Goal: Task Accomplishment & Management: Manage account settings

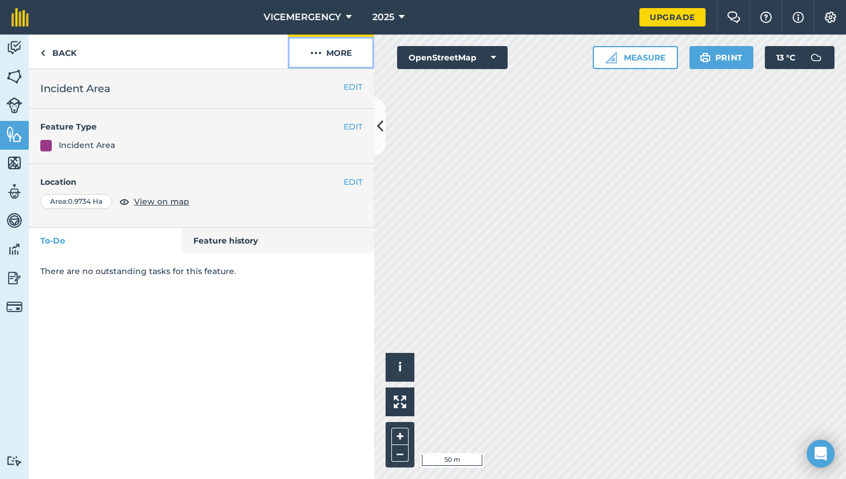
click at [349, 64] on button "More" at bounding box center [331, 52] width 86 height 34
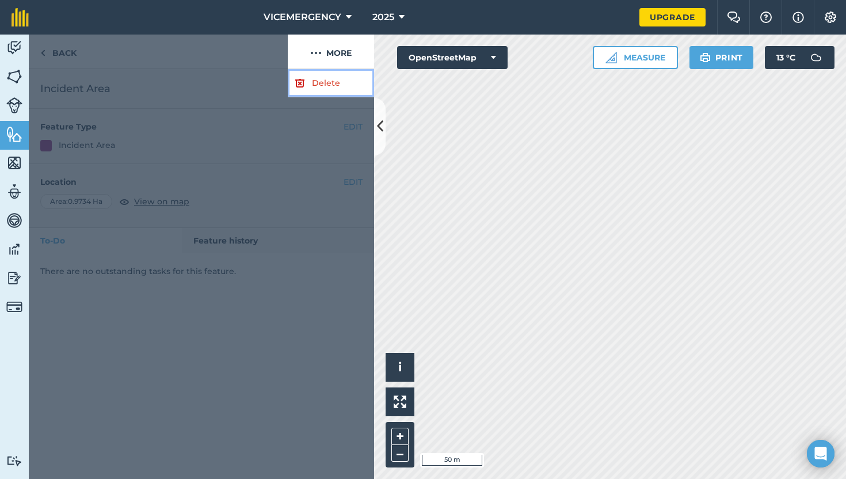
click at [326, 83] on link "Delete" at bounding box center [331, 83] width 86 height 28
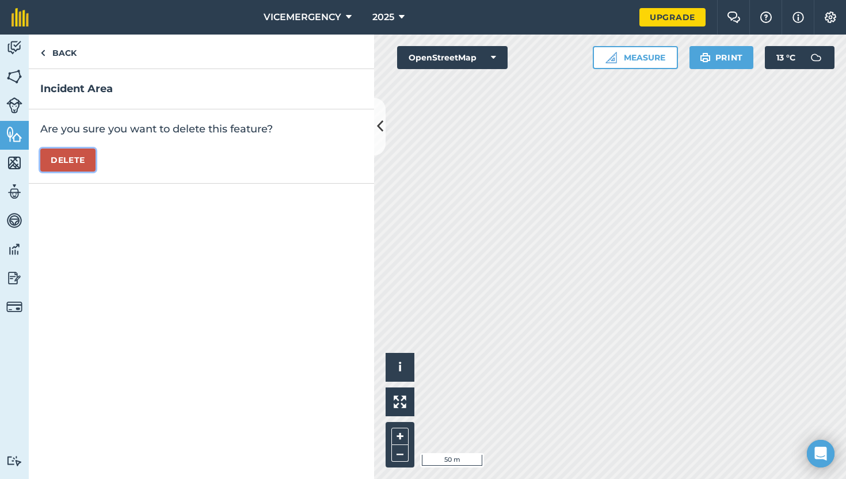
click at [74, 165] on button "Delete" at bounding box center [67, 159] width 55 height 23
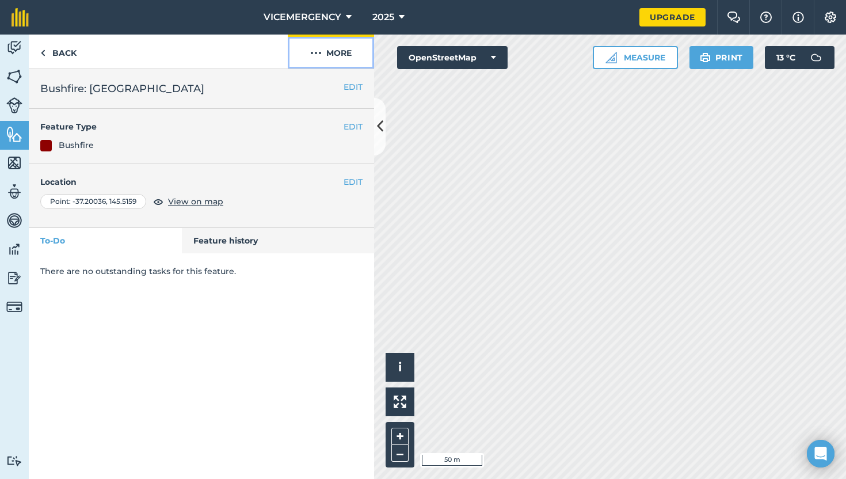
click at [334, 60] on button "More" at bounding box center [331, 52] width 86 height 34
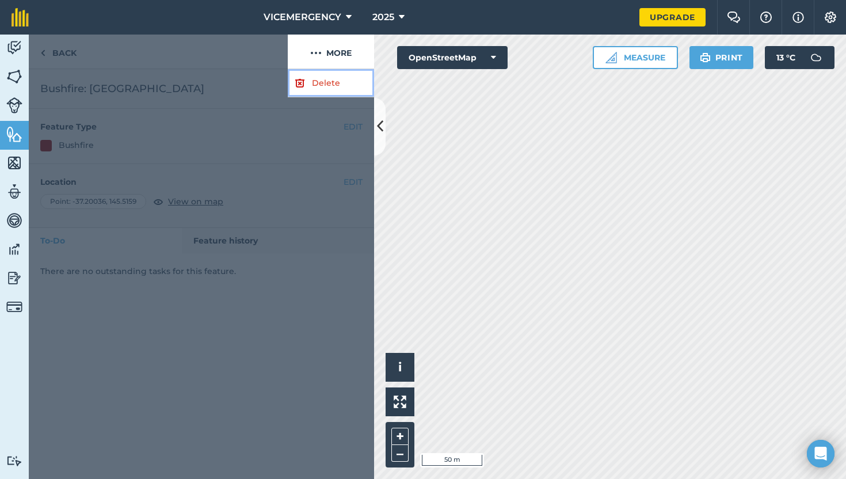
click at [309, 89] on link "Delete" at bounding box center [331, 83] width 86 height 28
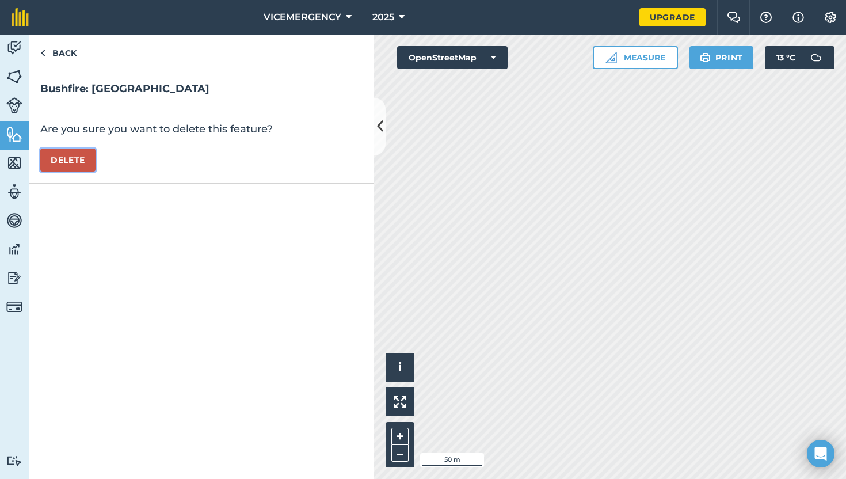
click at [75, 159] on button "Delete" at bounding box center [67, 159] width 55 height 23
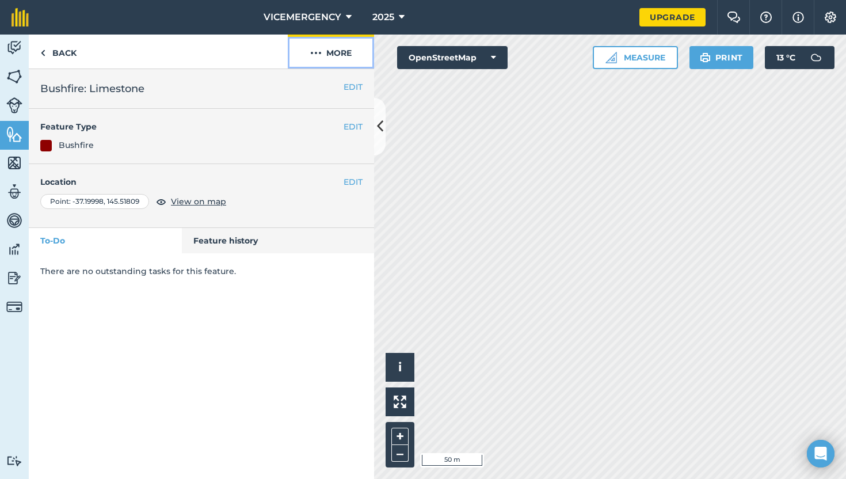
click at [328, 47] on button "More" at bounding box center [331, 52] width 86 height 34
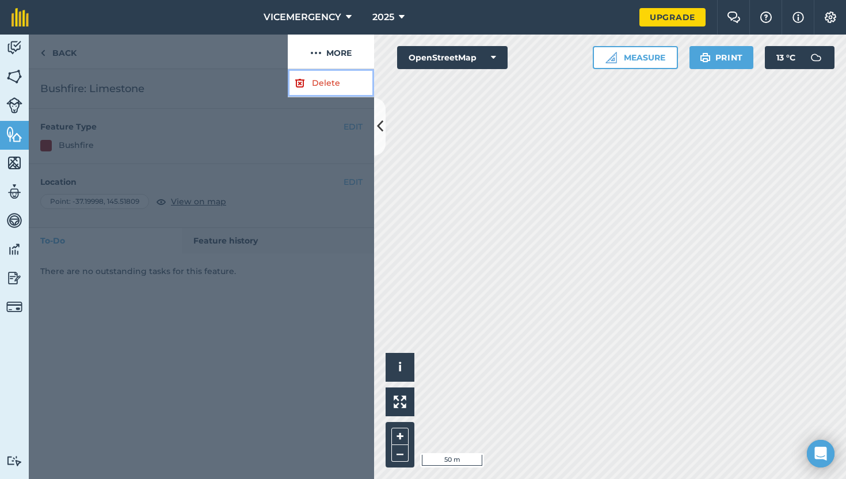
click at [309, 89] on link "Delete" at bounding box center [331, 83] width 86 height 28
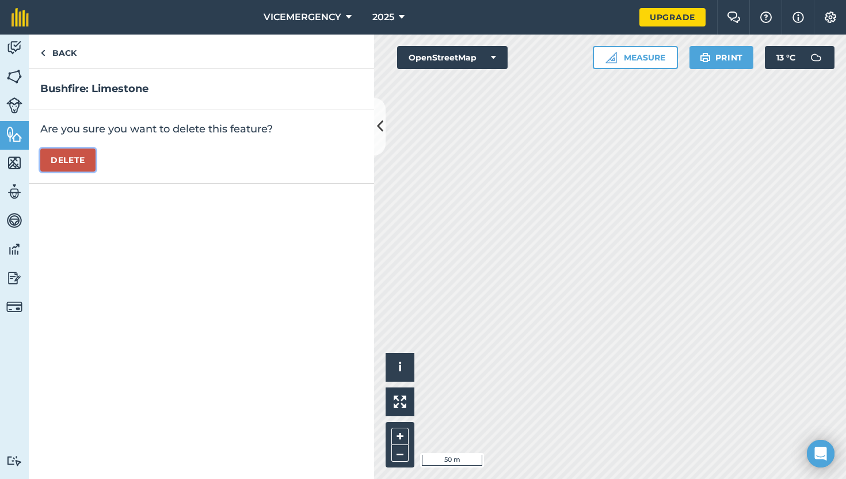
click at [62, 170] on button "Delete" at bounding box center [67, 159] width 55 height 23
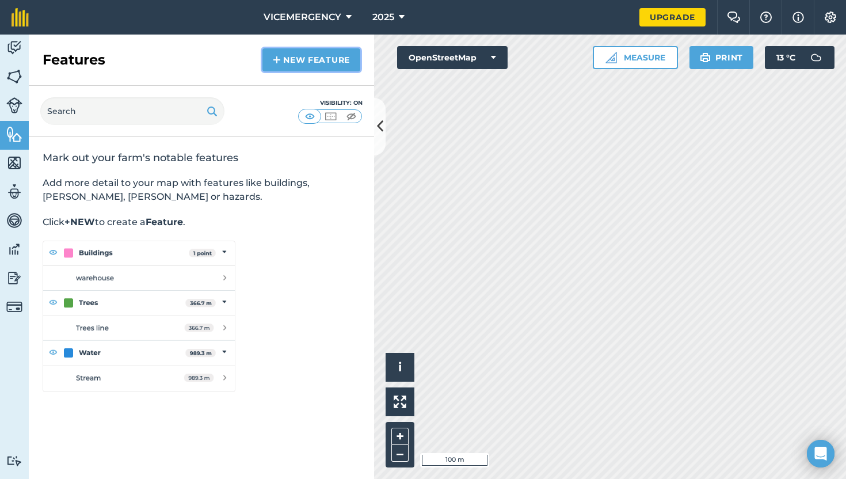
click at [297, 54] on link "New feature" at bounding box center [311, 59] width 98 height 23
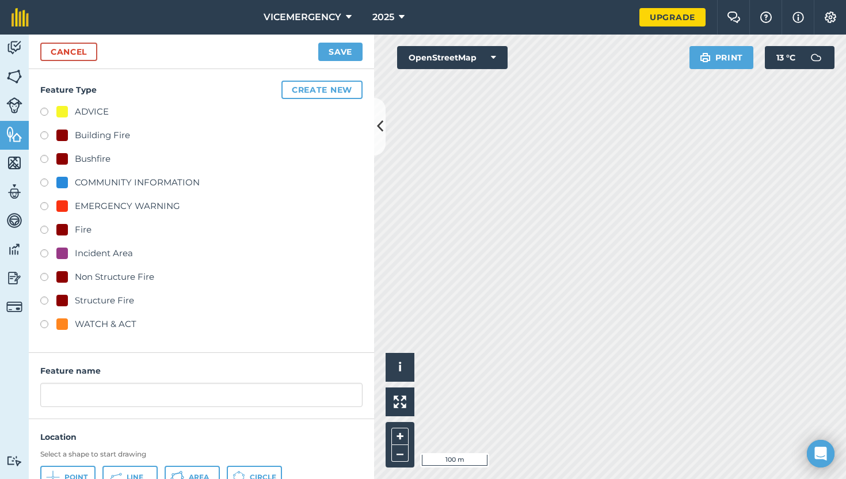
click at [43, 230] on label at bounding box center [48, 232] width 16 height 12
radio input "true"
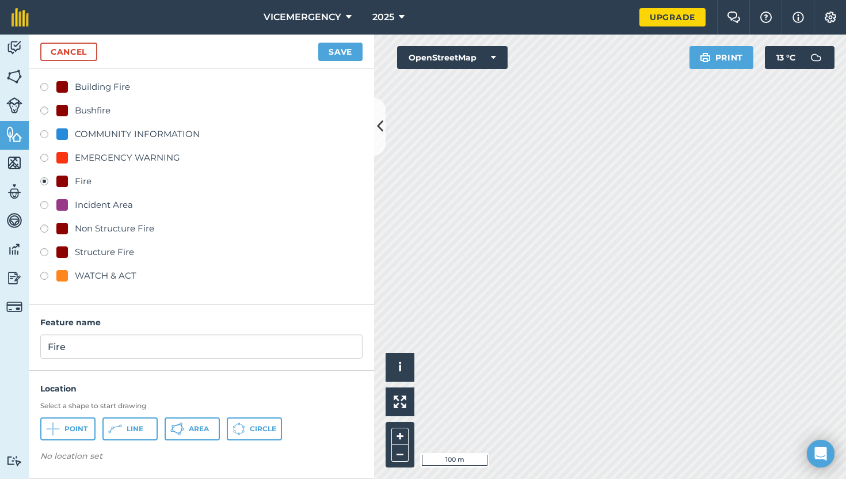
click at [75, 363] on div "Feature name Fire" at bounding box center [201, 337] width 345 height 66
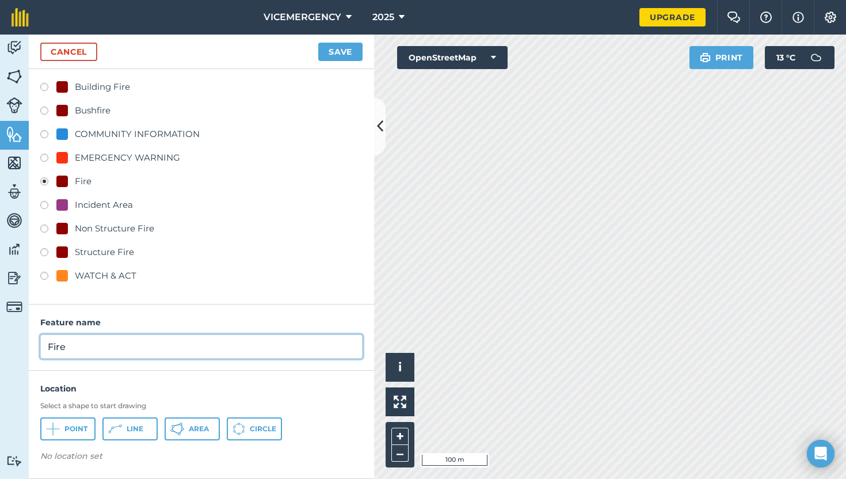
click at [76, 348] on input "Fire" at bounding box center [201, 346] width 322 height 24
type input "Fire: [PERSON_NAME][GEOGRAPHIC_DATA]"
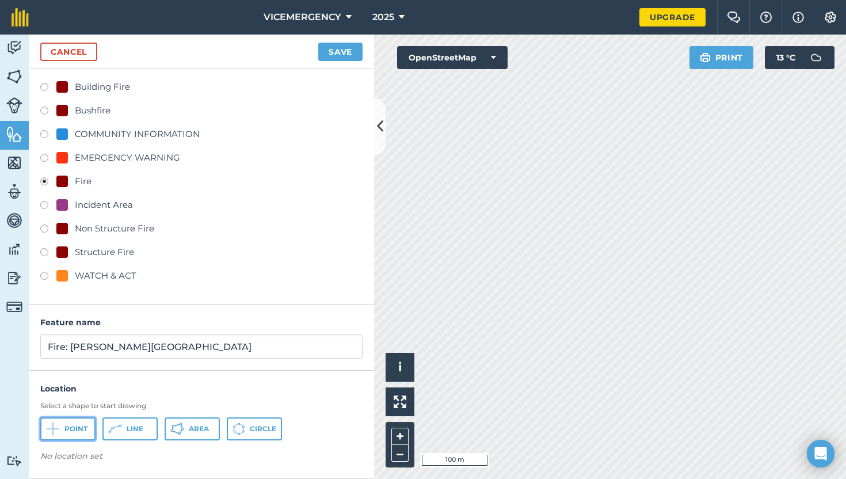
click at [78, 427] on span "Point" at bounding box center [75, 428] width 23 height 9
click at [331, 56] on button "Save" at bounding box center [340, 52] width 44 height 18
